Goal: Task Accomplishment & Management: Manage account settings

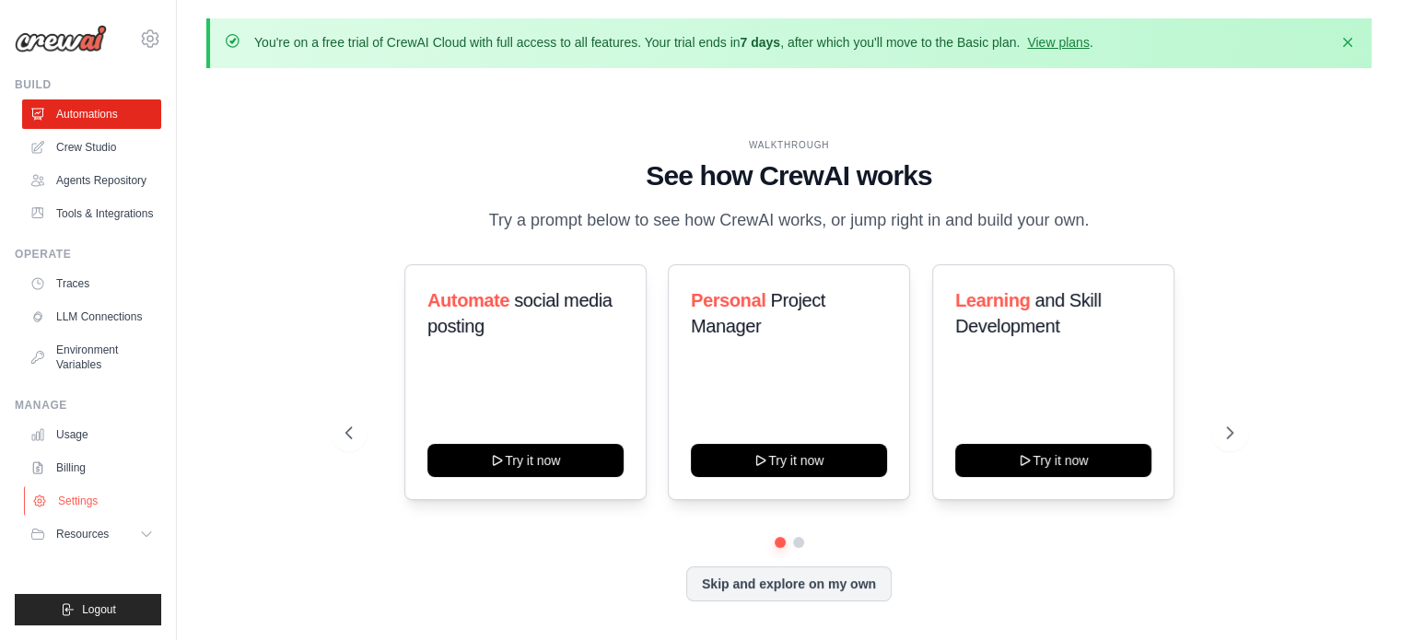
click at [88, 493] on link "Settings" at bounding box center [93, 500] width 139 height 29
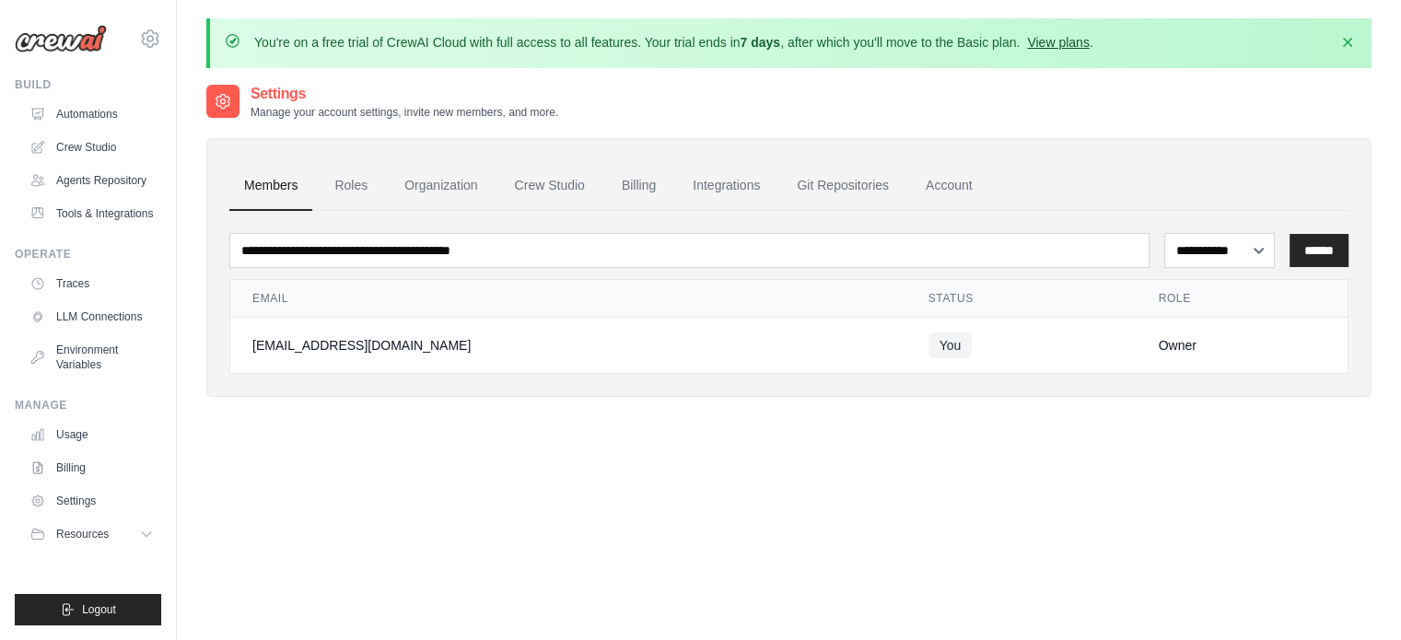
click at [1053, 43] on link "View plans" at bounding box center [1058, 42] width 62 height 15
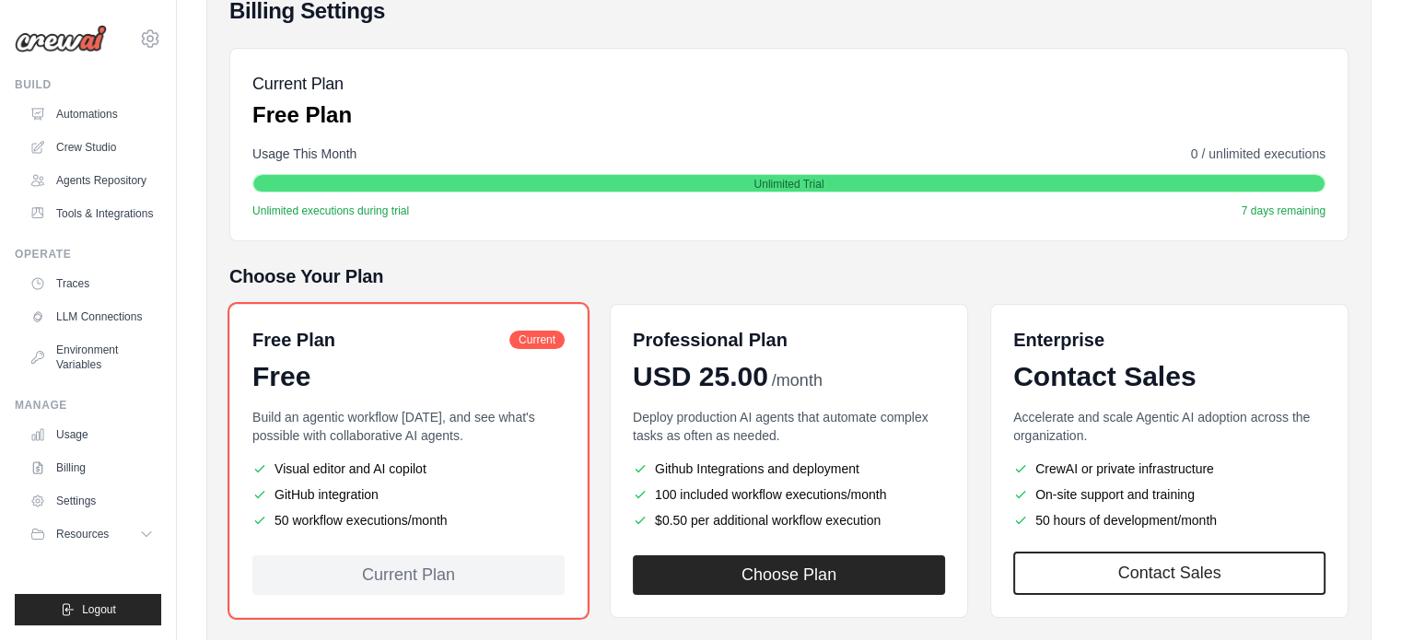
scroll to position [323, 0]
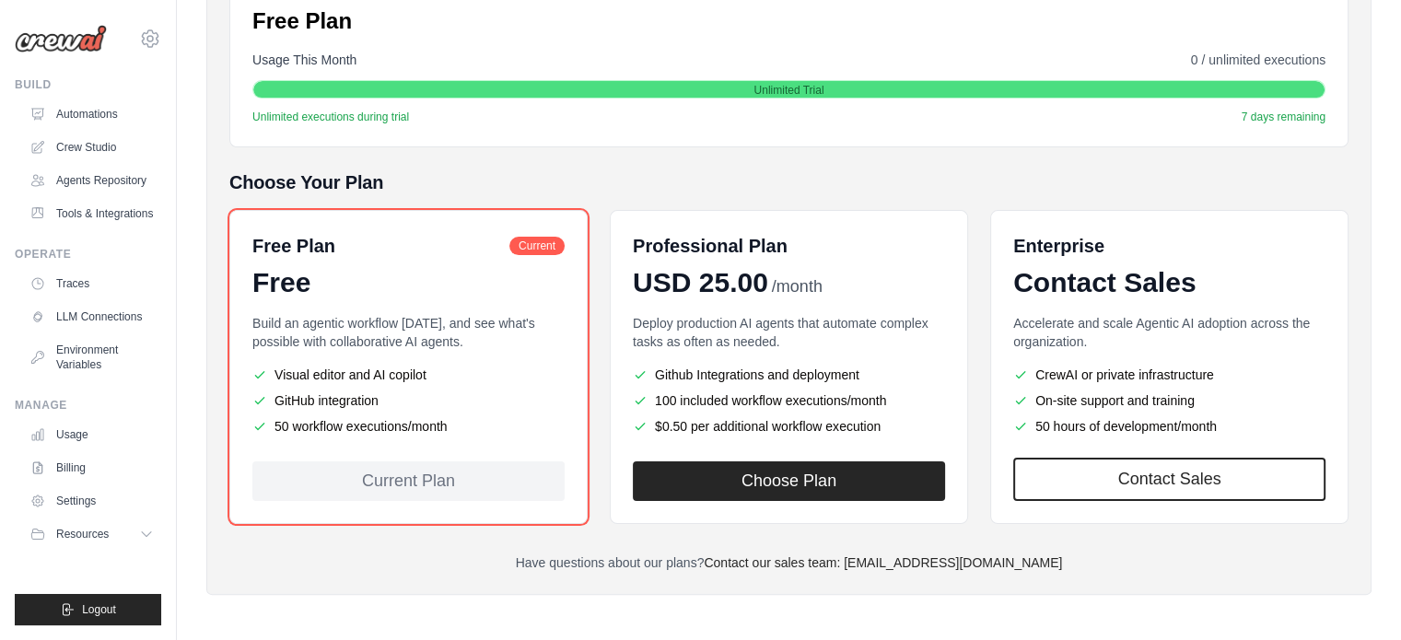
click at [436, 478] on div "Current Plan" at bounding box center [408, 482] width 312 height 40
click at [133, 537] on button "Resources" at bounding box center [93, 534] width 139 height 29
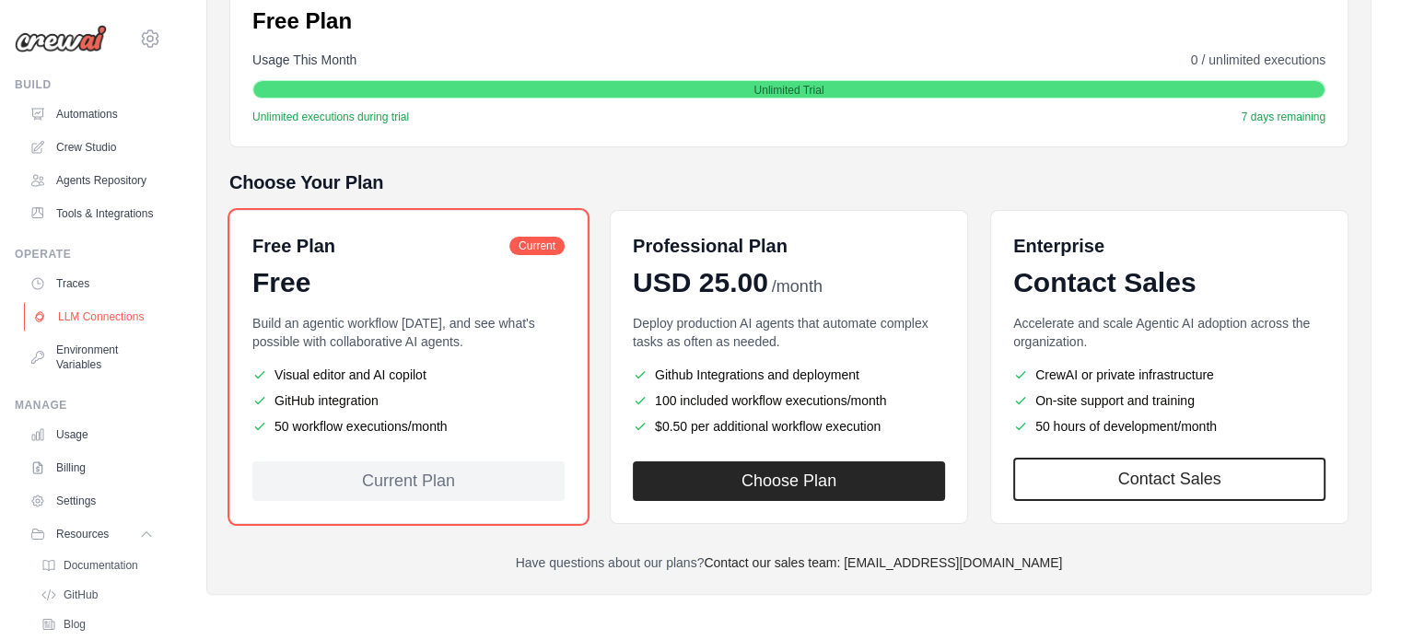
click at [70, 332] on link "LLM Connections" at bounding box center [93, 316] width 139 height 29
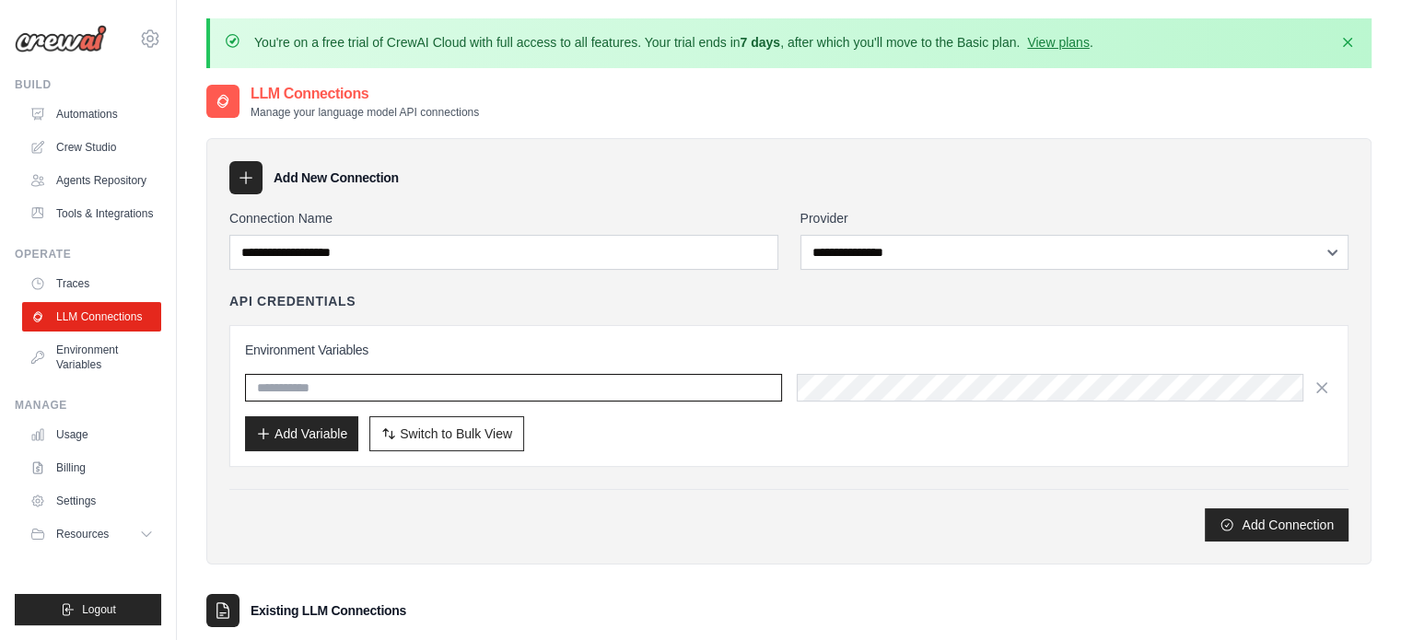
click at [289, 390] on input "text" at bounding box center [513, 388] width 537 height 28
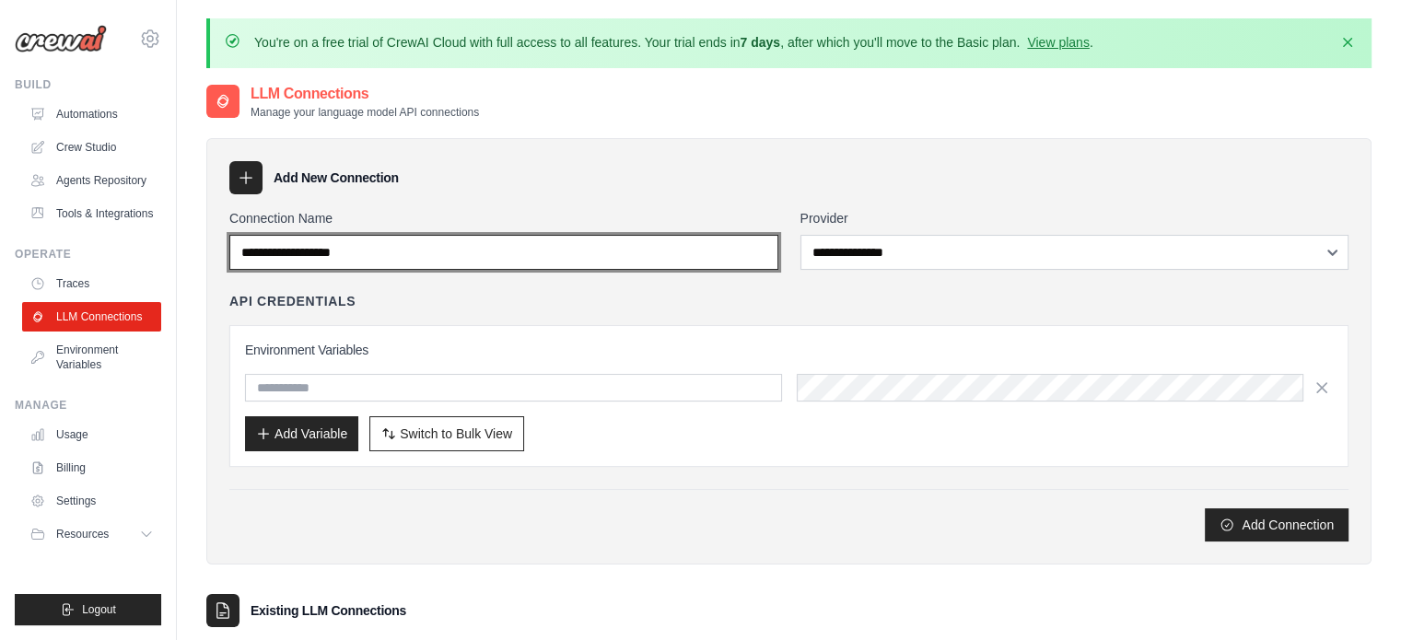
click at [695, 248] on input "Connection Name" at bounding box center [503, 252] width 549 height 35
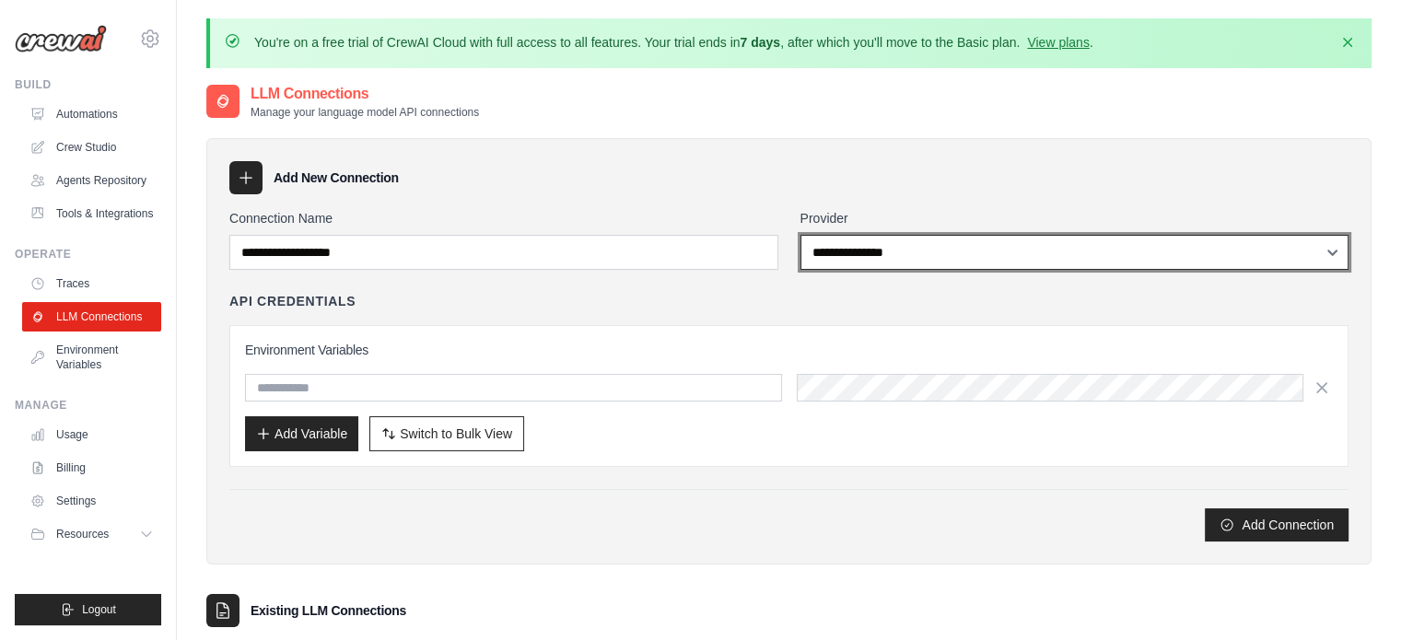
click at [914, 240] on select "**********" at bounding box center [1075, 252] width 549 height 35
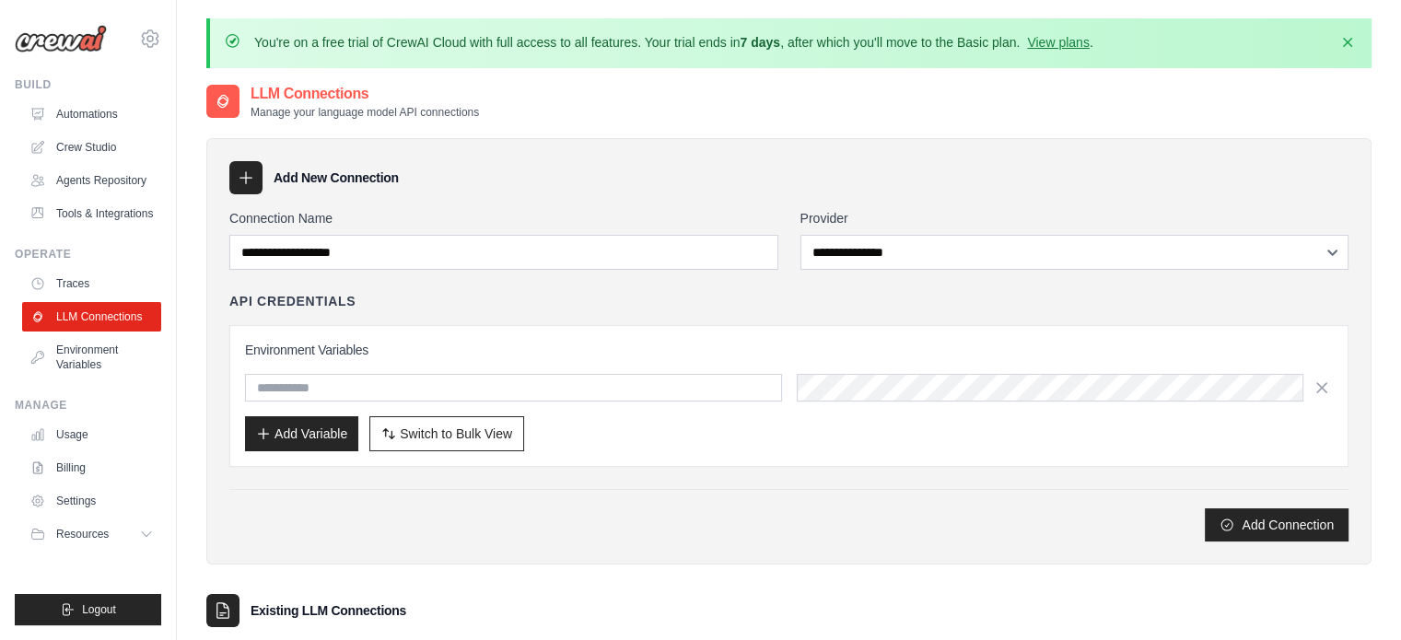
click at [636, 345] on h3 "Environment Variables" at bounding box center [789, 350] width 1088 height 18
